Goal: Information Seeking & Learning: Learn about a topic

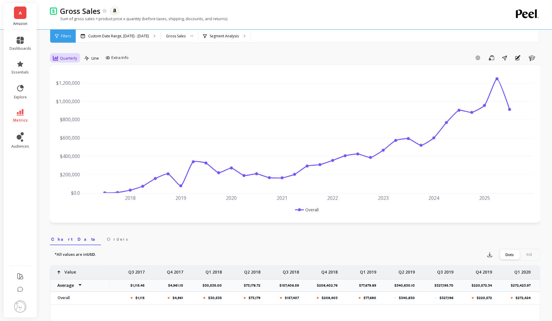
click at [76, 57] on span "Quarterly" at bounding box center [68, 58] width 17 height 6
click at [72, 140] on div "Year to Date" at bounding box center [71, 136] width 41 height 10
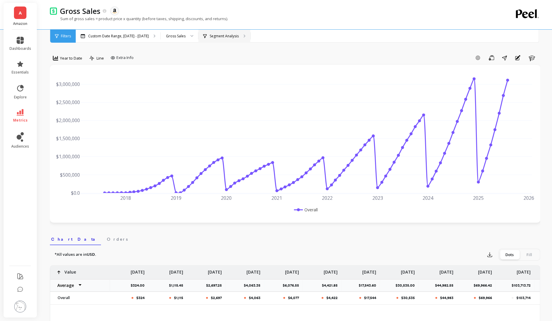
click at [239, 35] on p "Segment Analysis" at bounding box center [223, 36] width 29 height 5
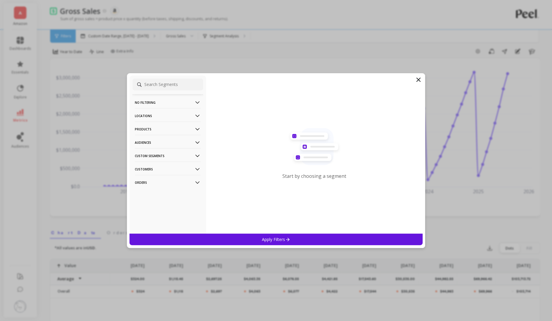
scroll to position [8, 0]
click at [177, 128] on p "Products" at bounding box center [168, 129] width 66 height 15
click at [173, 145] on ul "ASIN Product Collections SKUs Variants" at bounding box center [167, 156] width 71 height 42
click at [170, 144] on div "ASIN" at bounding box center [167, 140] width 71 height 9
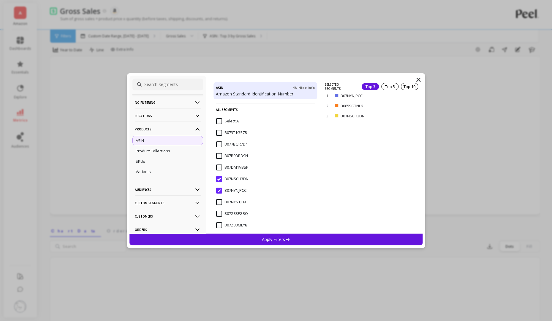
scroll to position [76, 0]
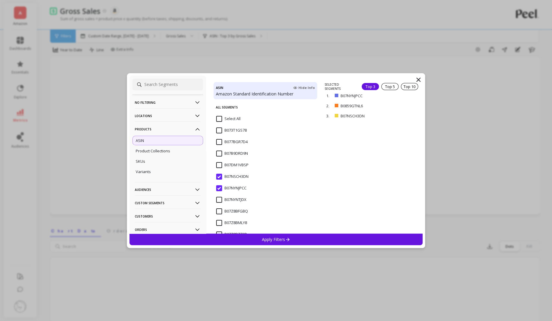
click at [217, 178] on input "B07NSCH3DN" at bounding box center [232, 177] width 32 height 6
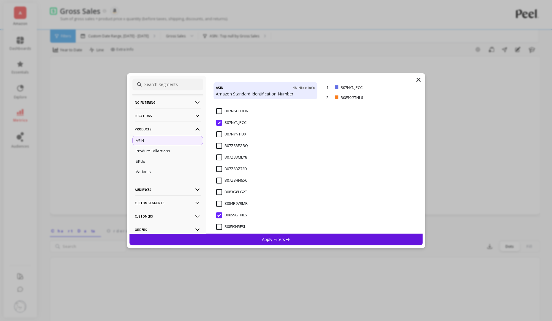
click at [221, 216] on input "B0859GTNL6" at bounding box center [231, 215] width 31 height 6
click at [233, 234] on div "Apply Filters" at bounding box center [275, 240] width 293 height 12
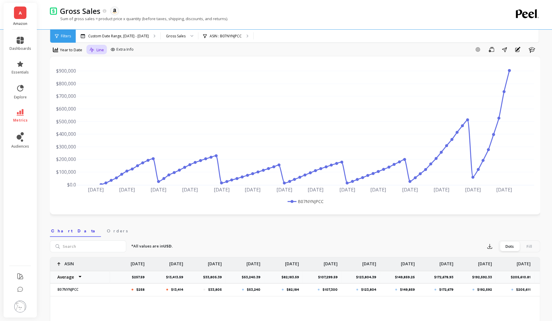
click at [98, 51] on span "Line" at bounding box center [99, 50] width 7 height 6
click at [99, 72] on div "Bar" at bounding box center [108, 75] width 34 height 6
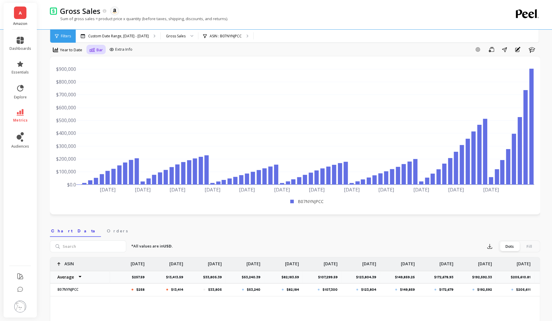
click at [93, 50] on icon at bounding box center [91, 50] width 5 height 4
click at [99, 97] on div "Pie" at bounding box center [108, 97] width 34 height 6
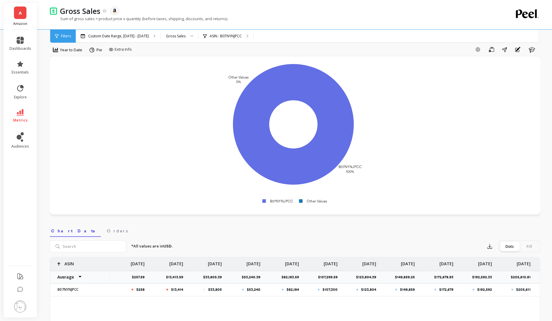
click at [97, 55] on div "option Pie, selected. Pie" at bounding box center [95, 51] width 19 height 12
click at [91, 53] on div "Pie" at bounding box center [95, 49] width 13 height 7
click at [70, 53] on div "Year to Date" at bounding box center [67, 49] width 29 height 7
click at [75, 77] on div "Quarterly" at bounding box center [72, 77] width 34 height 6
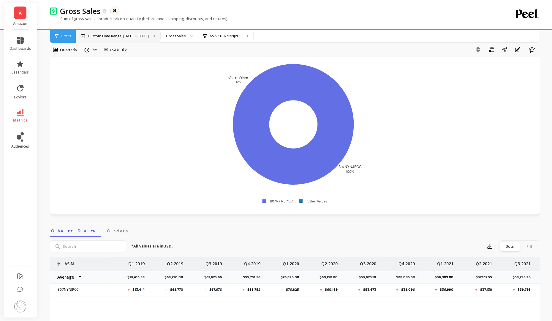
click at [124, 36] on p "Custom Date Range, [DATE] - [DATE]" at bounding box center [118, 36] width 61 height 5
click at [90, 49] on div "Pie" at bounding box center [90, 49] width 13 height 7
click at [95, 77] on div "Bar" at bounding box center [103, 74] width 41 height 10
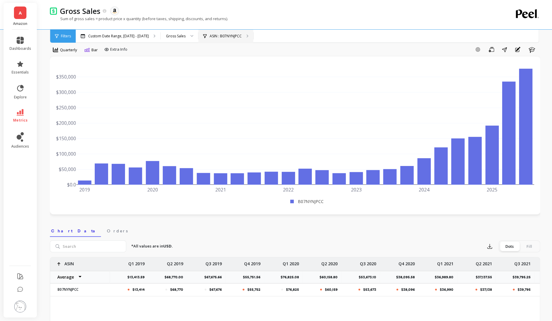
click at [233, 33] on div "ASIN : B07NYNJPCC" at bounding box center [225, 36] width 55 height 13
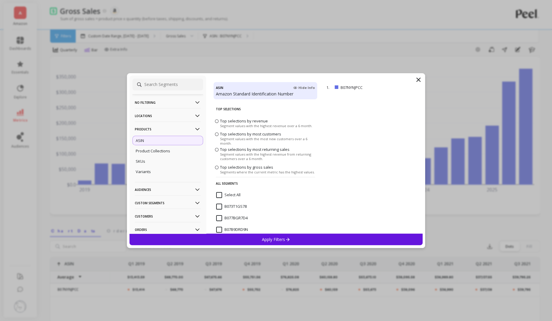
scroll to position [94, 0]
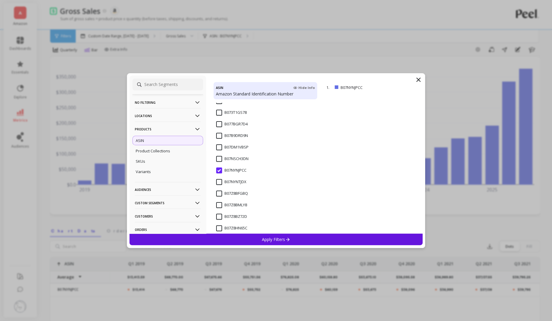
click at [222, 158] on input "B07NSCH3DN" at bounding box center [232, 159] width 32 height 6
click at [240, 241] on div "Apply Filters" at bounding box center [275, 240] width 293 height 12
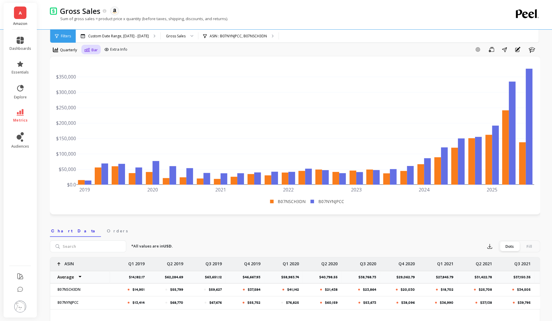
click at [91, 50] on div "Bar" at bounding box center [90, 49] width 13 height 7
click at [97, 84] on div "Stacked Bar" at bounding box center [103, 86] width 34 height 6
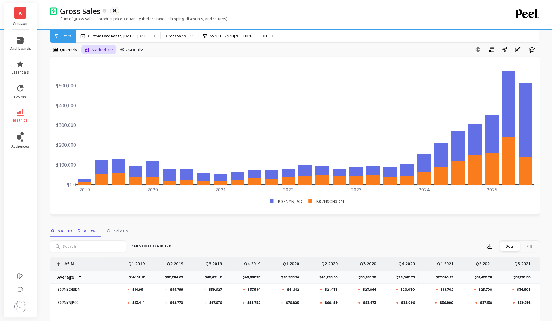
click at [106, 52] on span "Stacked Bar" at bounding box center [102, 50] width 22 height 6
click at [106, 70] on div "Bar" at bounding box center [103, 74] width 41 height 10
